Goal: Task Accomplishment & Management: Use online tool/utility

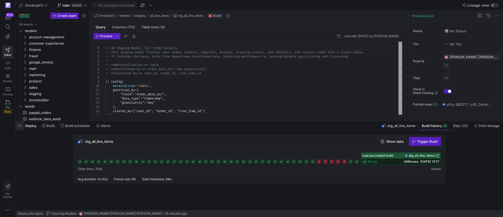
click at [21, 124] on span "button" at bounding box center [20, 125] width 8 height 9
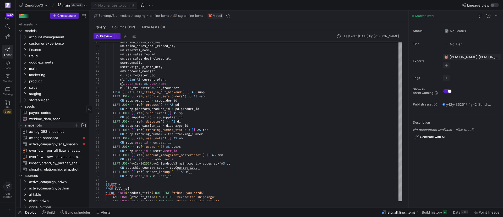
click at [20, 125] on icon "Press SPACE to select this row." at bounding box center [21, 124] width 4 height 3
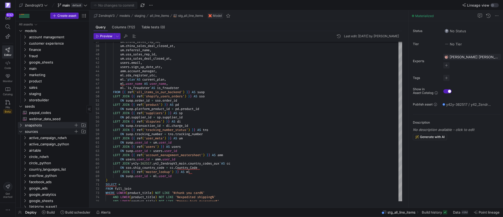
click at [20, 132] on icon "Press SPACE to select this row." at bounding box center [21, 131] width 4 height 3
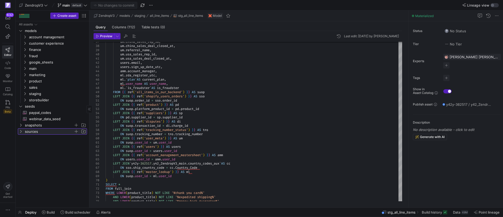
click at [20, 131] on icon at bounding box center [21, 131] width 4 height 3
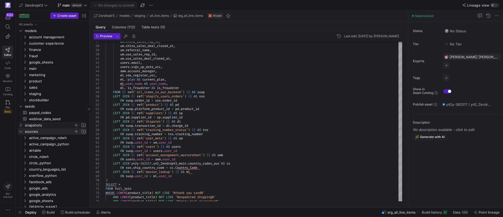
click at [20, 123] on icon "Press SPACE to select this row." at bounding box center [21, 124] width 4 height 3
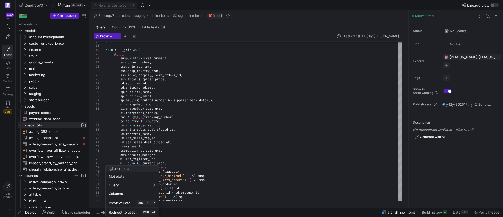
click at [192, 113] on div at bounding box center [251, 108] width 503 height 217
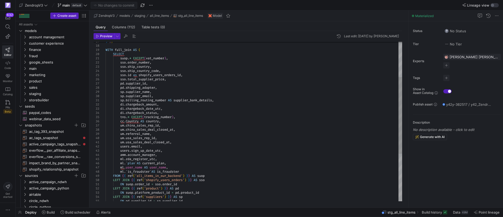
type textarea "sp.billing_routing_number AS supplier_bank_details, di.chargeback_amount, di.ch…"
click at [203, 119] on div "um . usa_sales_deal_closed_at , users . email , users . sign_up_date_utc , amm …" at bounding box center [254, 133] width 297 height 331
